Goal: Information Seeking & Learning: Learn about a topic

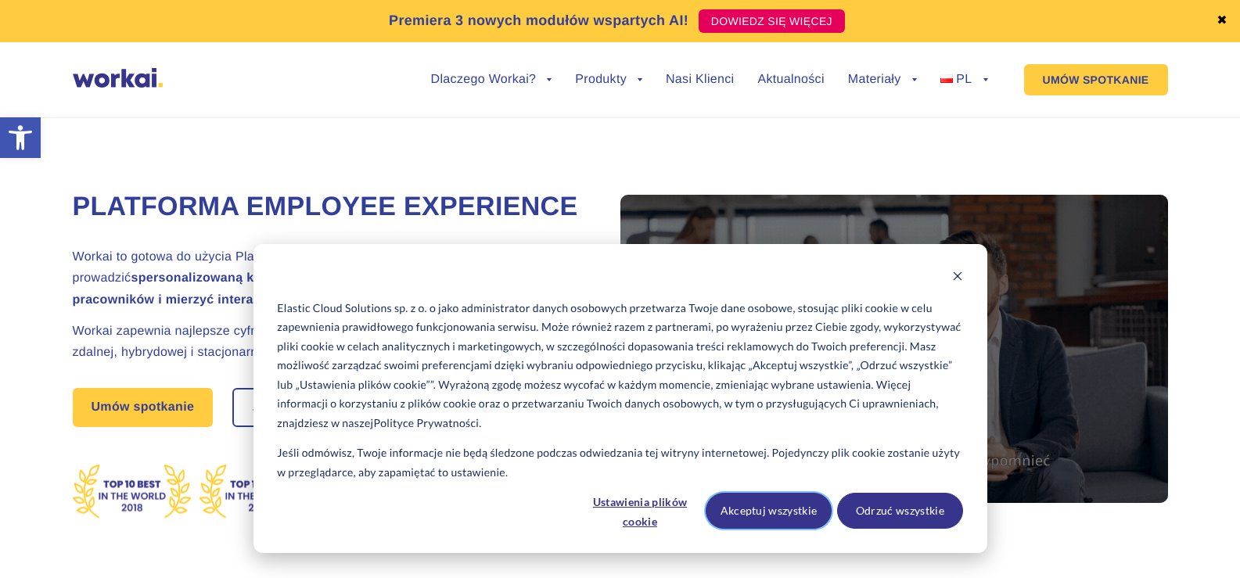
click at [778, 515] on button "Akceptuj wszystkie" at bounding box center [769, 511] width 126 height 36
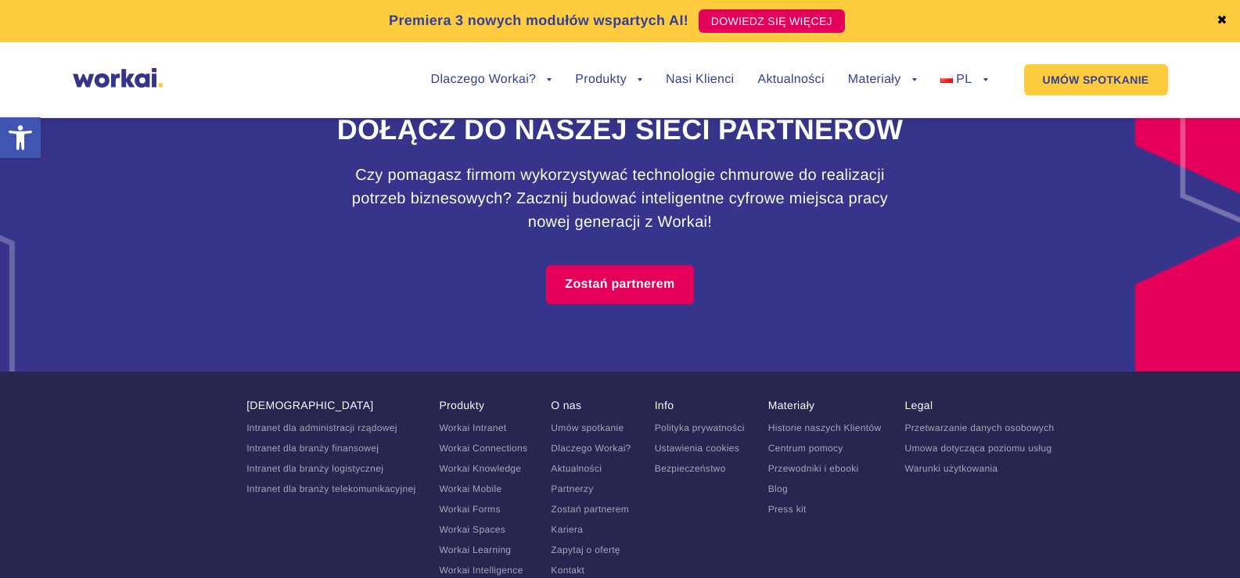
scroll to position [9935, 0]
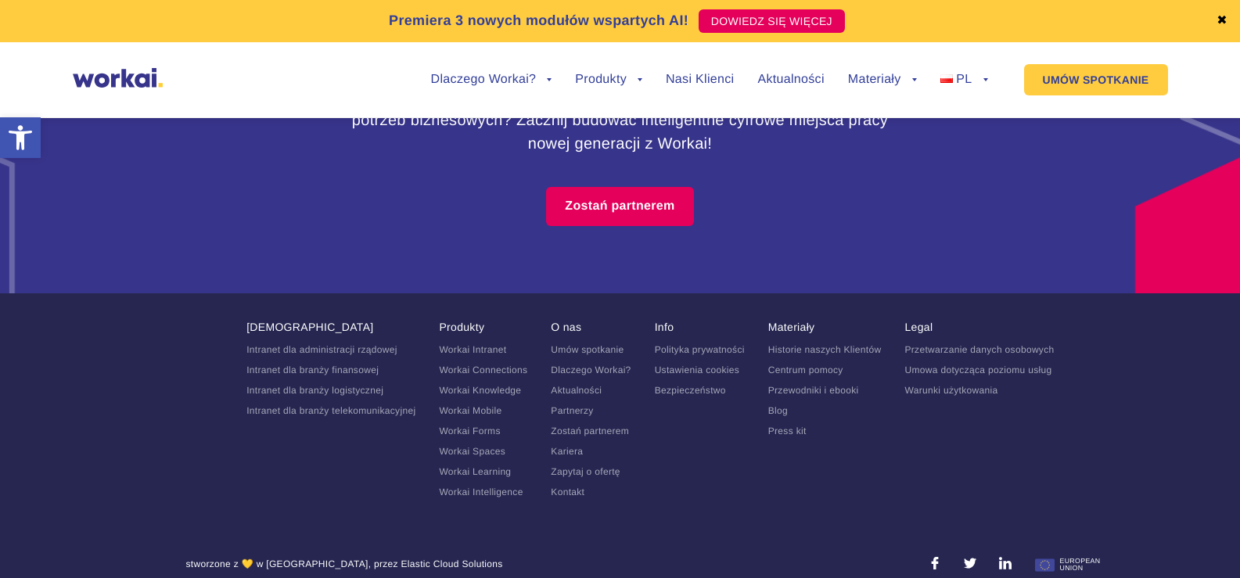
click at [563, 457] on link "Kariera" at bounding box center [567, 451] width 32 height 11
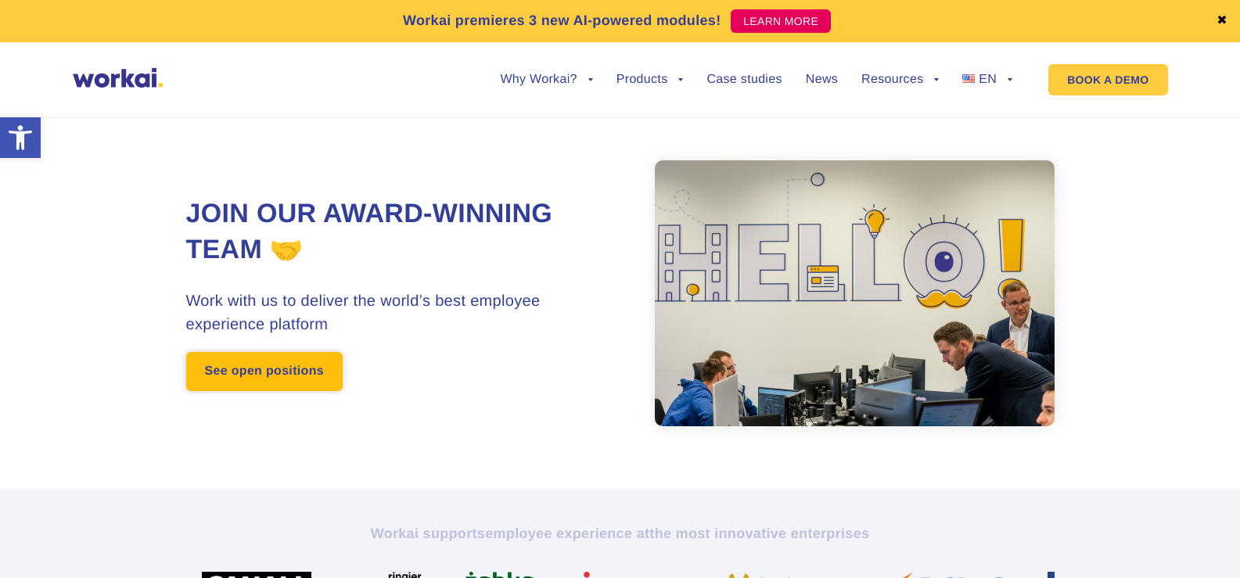
click at [304, 358] on link "See open positions" at bounding box center [264, 371] width 156 height 39
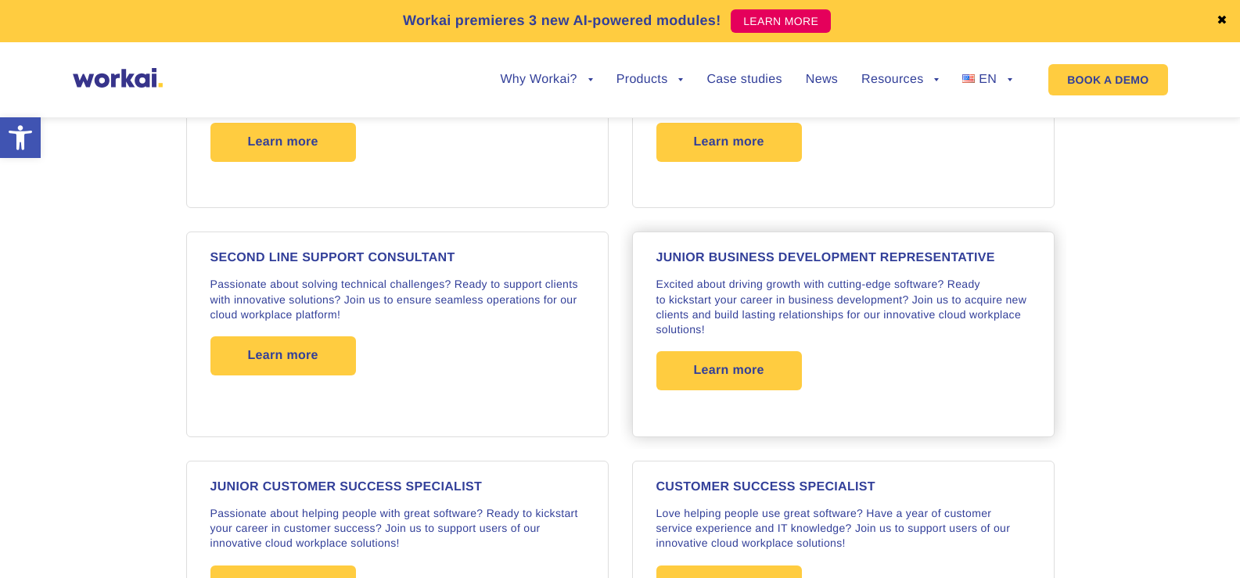
scroll to position [1641, 0]
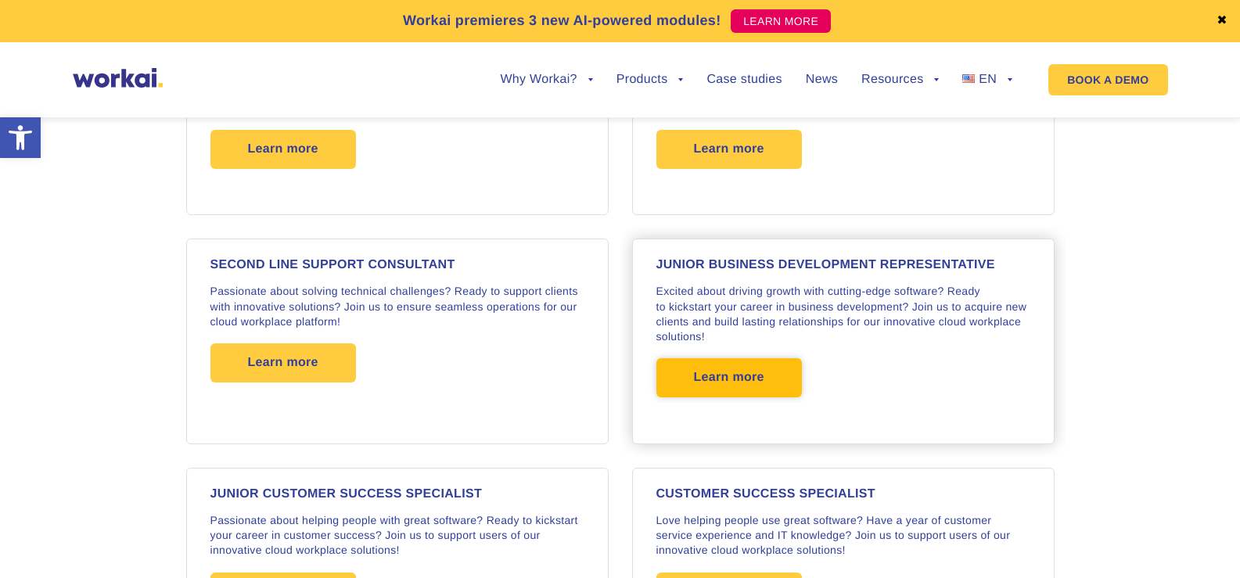
click at [715, 373] on span "Learn more" at bounding box center [729, 377] width 70 height 39
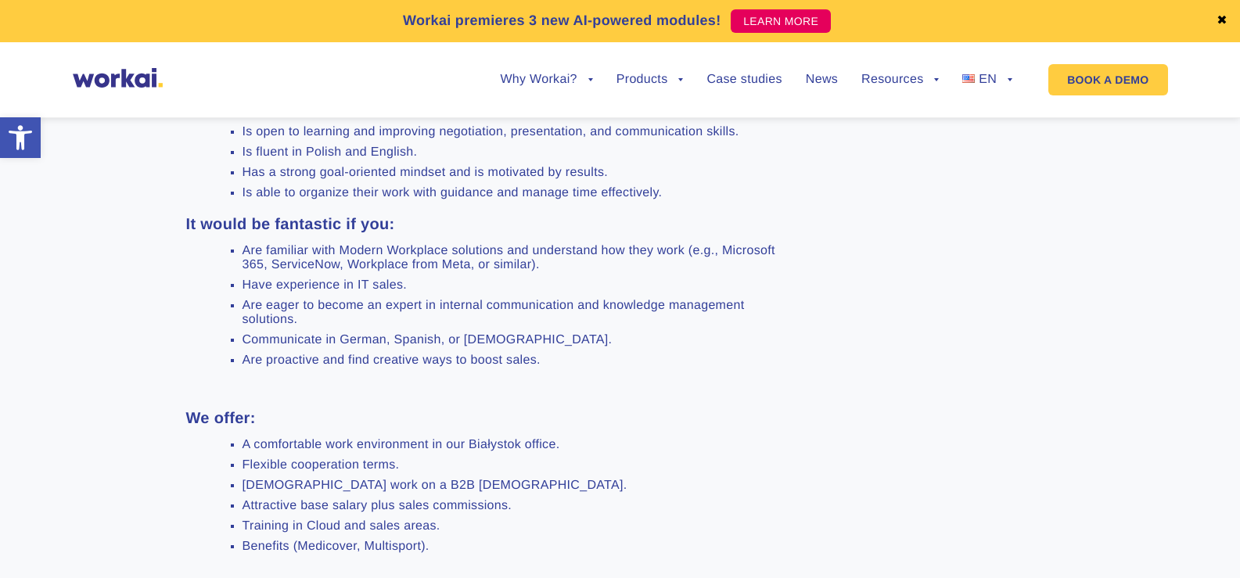
scroll to position [1173, 0]
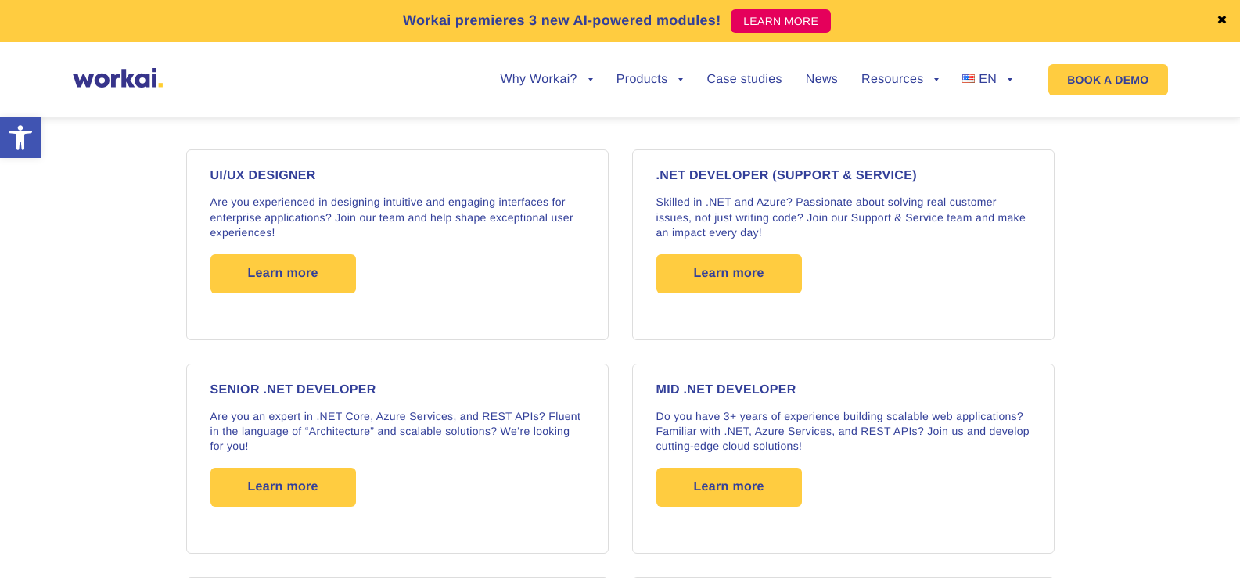
scroll to position [1199, 0]
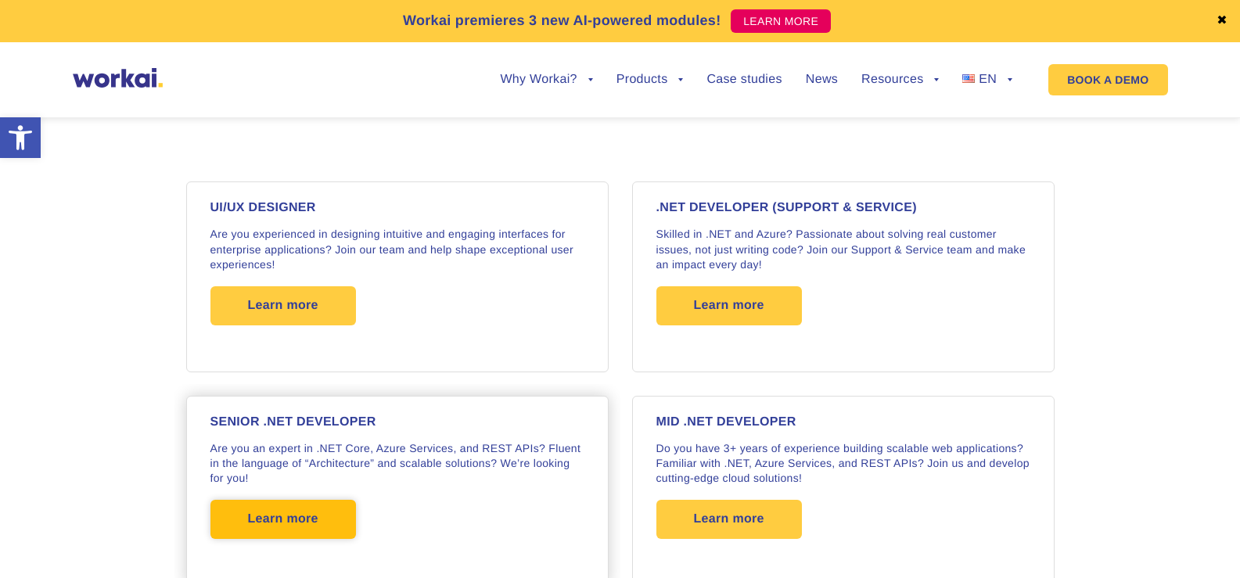
click at [313, 515] on span "Learn more" at bounding box center [283, 519] width 70 height 39
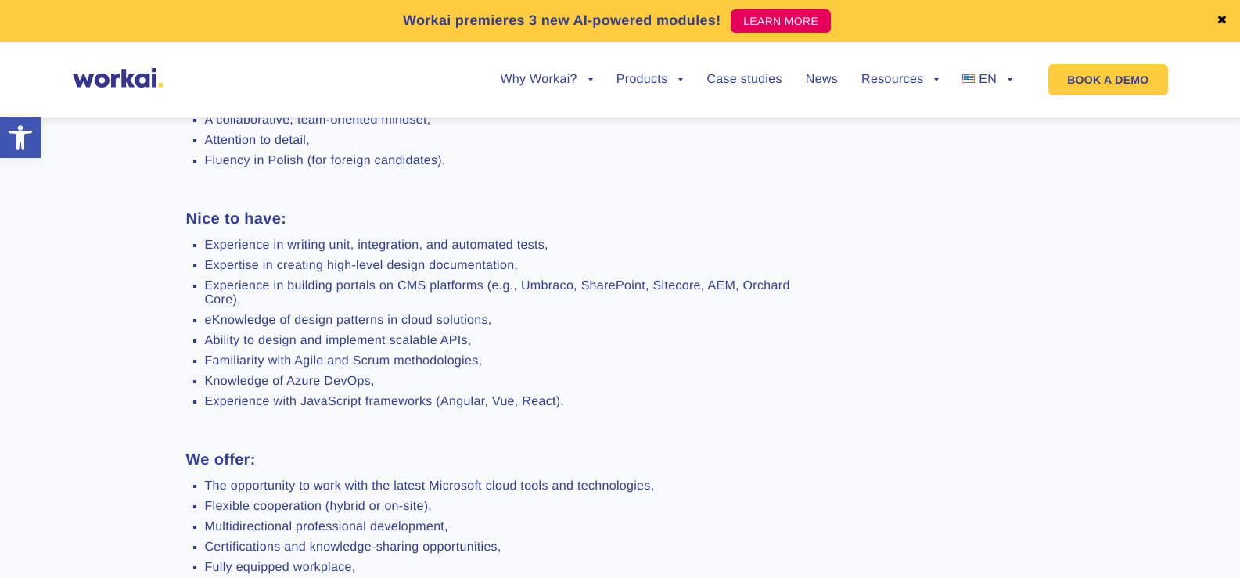
scroll to position [1017, 0]
